Goal: Obtain resource: Obtain resource

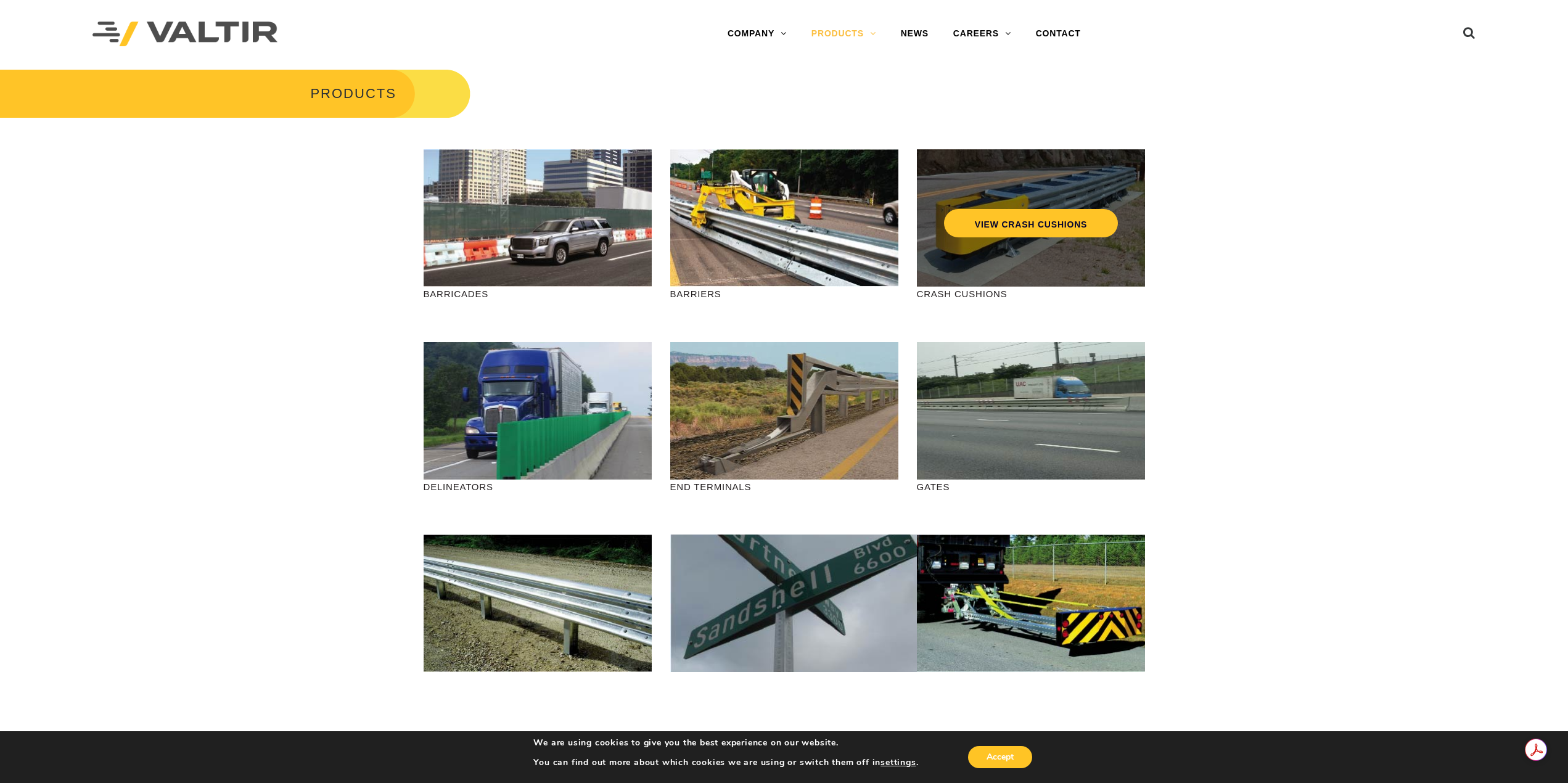
click at [1043, 255] on div "VIEW CRASH CUSHIONS" at bounding box center [1031, 218] width 228 height 137
click at [1041, 227] on link "VIEW CRASH CUSHIONS" at bounding box center [1030, 223] width 174 height 29
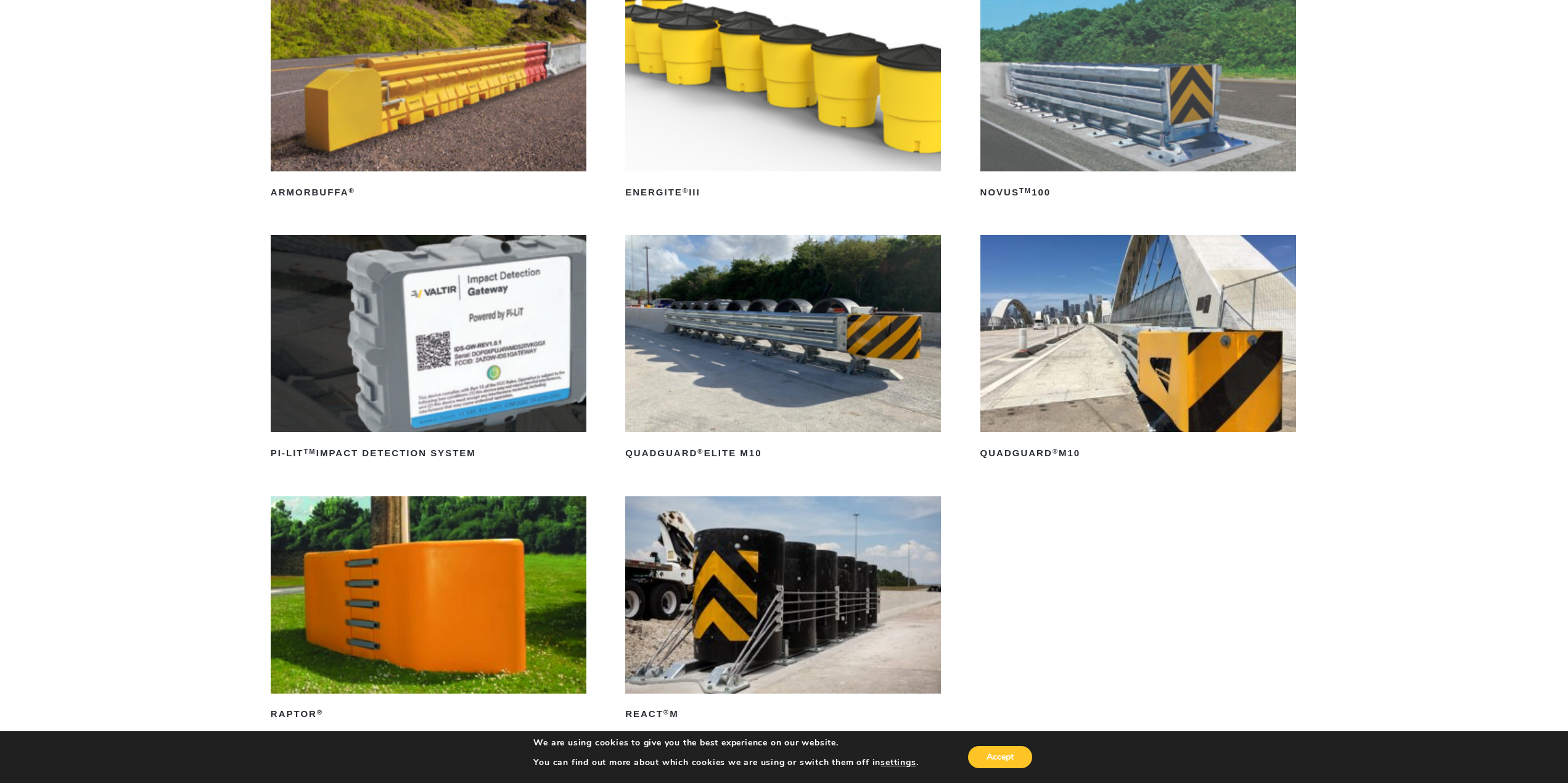
scroll to position [308, 0]
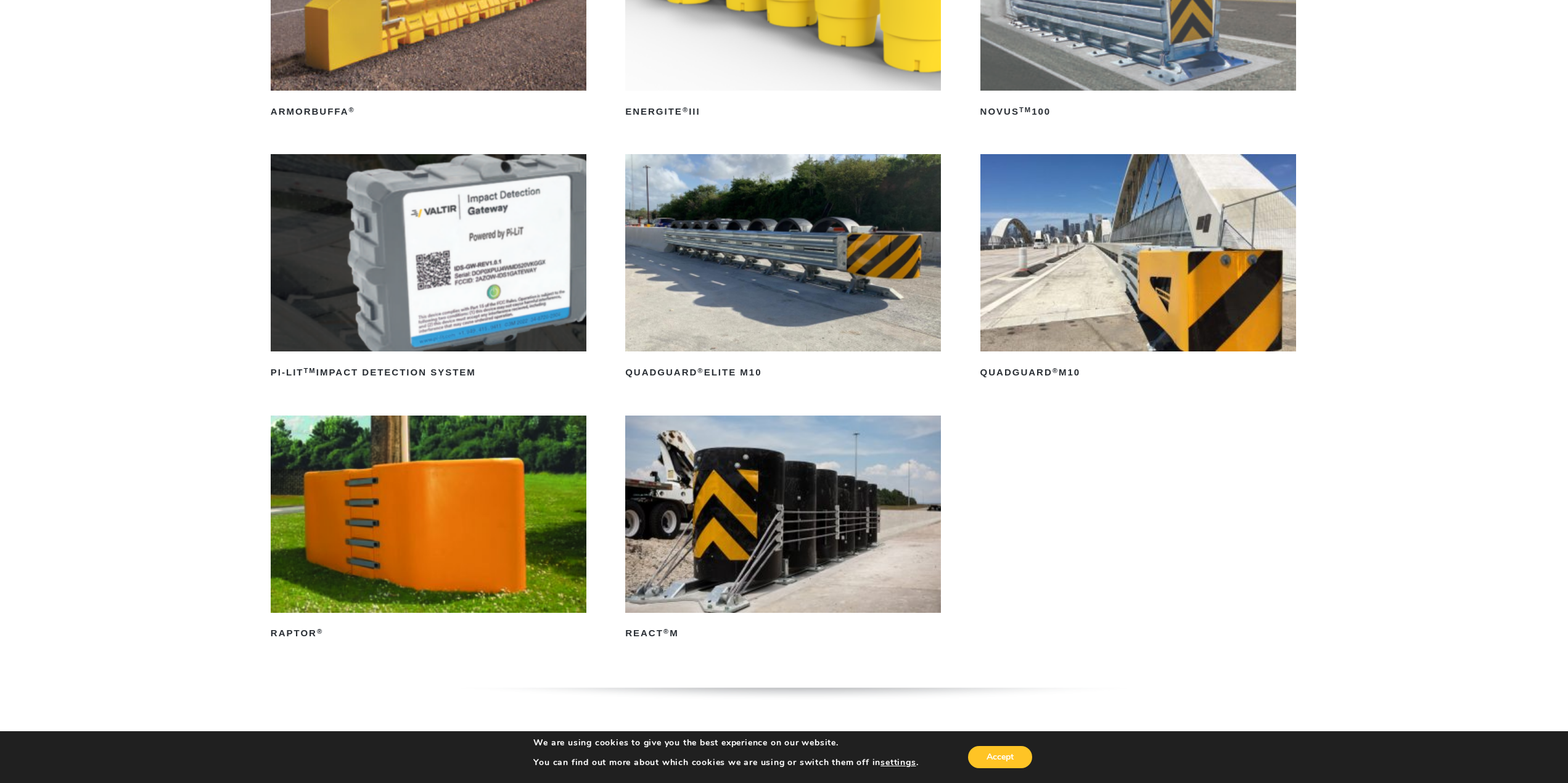
click at [1090, 291] on img at bounding box center [1138, 252] width 316 height 197
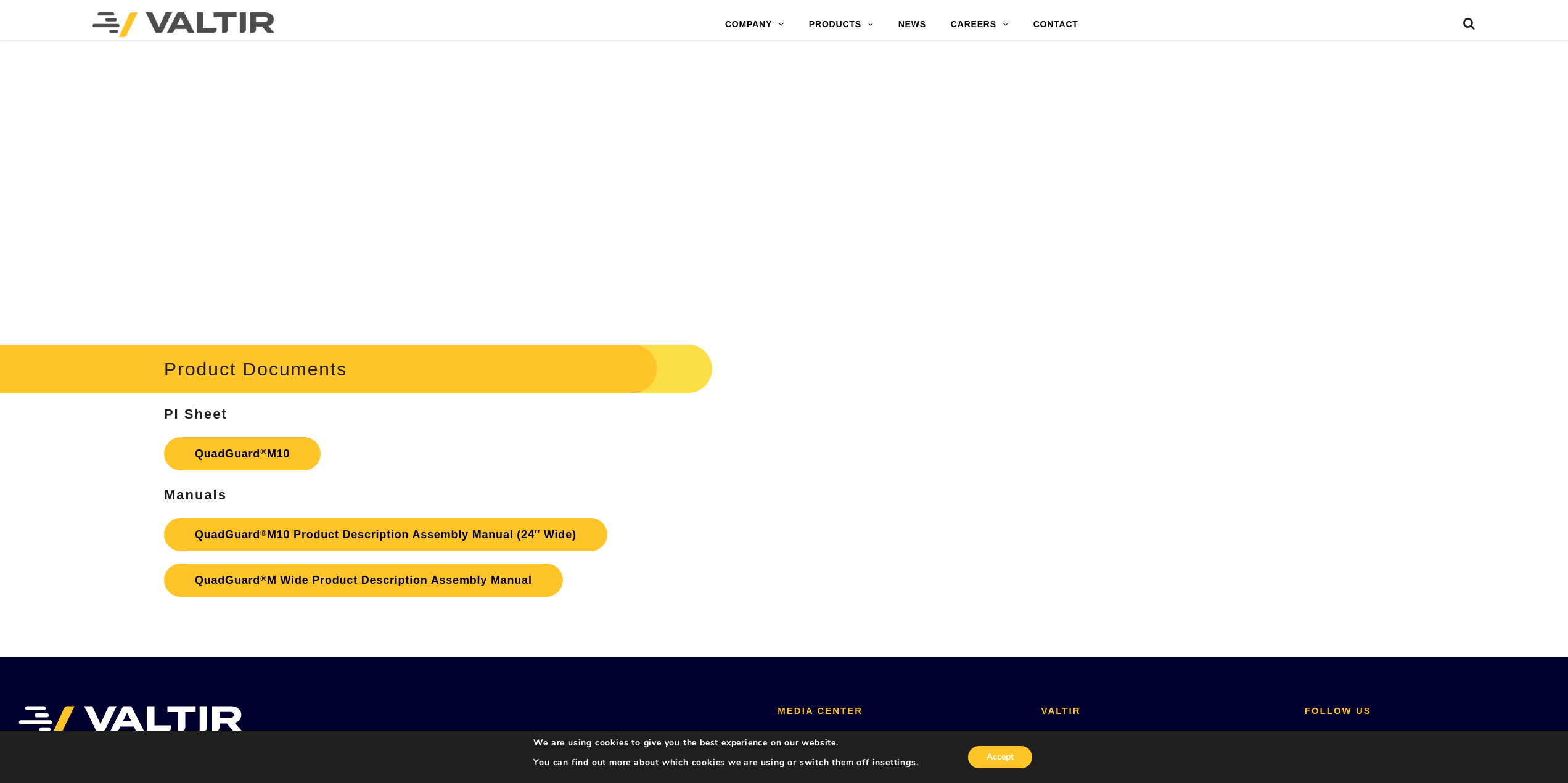
scroll to position [5363, 0]
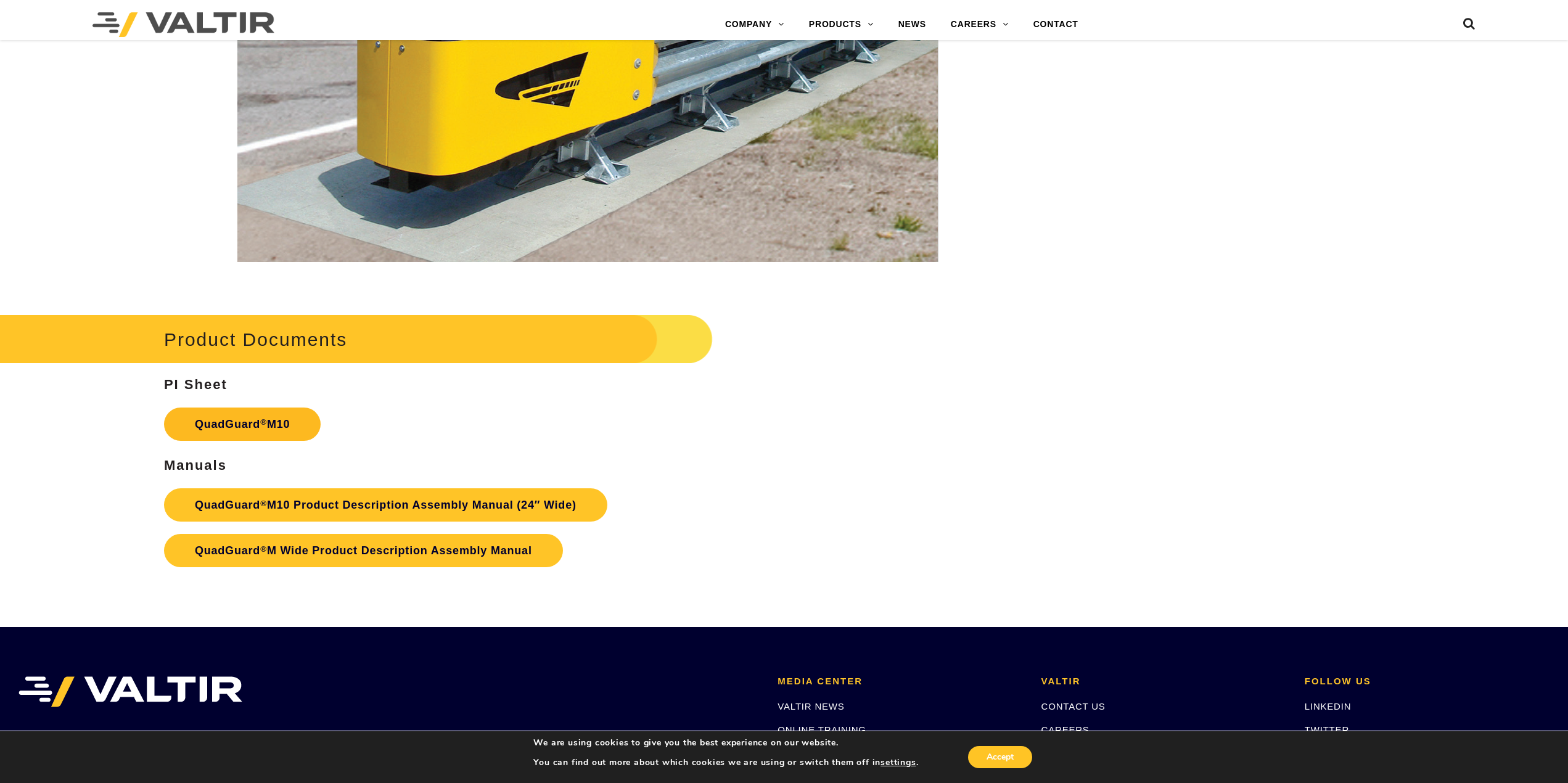
click at [259, 427] on link "QuadGuard ® M10" at bounding box center [242, 424] width 156 height 33
click at [390, 502] on link "QuadGuard ® M10 Product Description Assembly Manual (24″ Wide)" at bounding box center [385, 505] width 443 height 33
click at [277, 504] on link "QuadGuard ® M10 Product Description Assembly Manual (24″ Wide)" at bounding box center [385, 505] width 443 height 33
